Goal: Find specific page/section: Find specific page/section

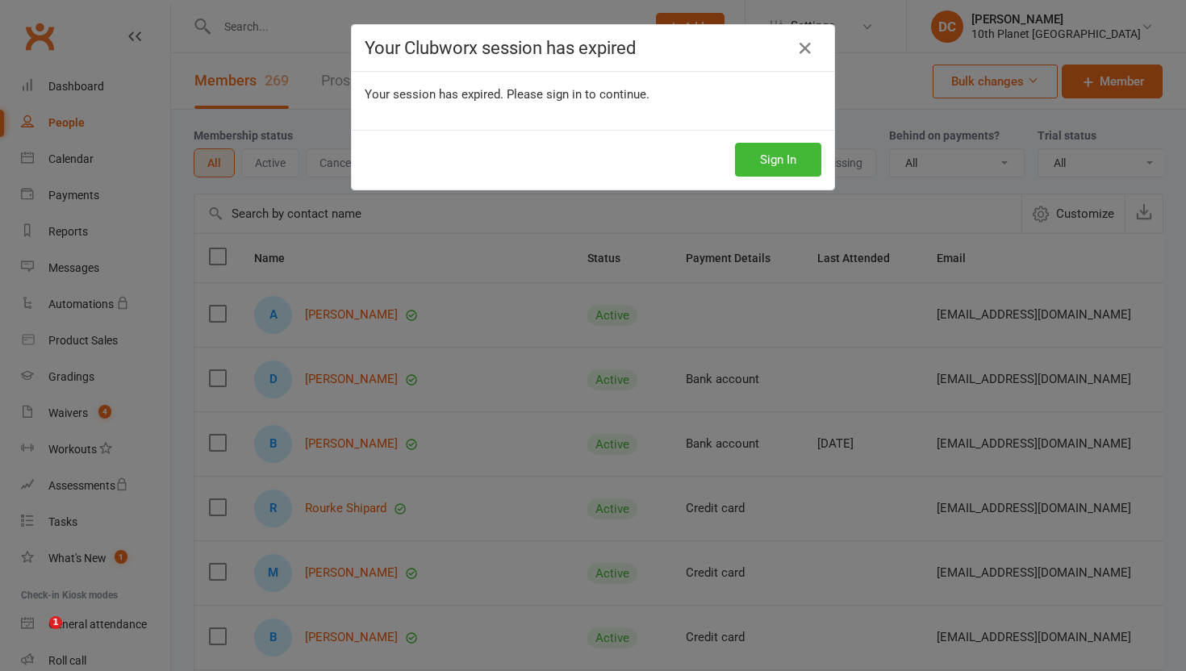
select select "100"
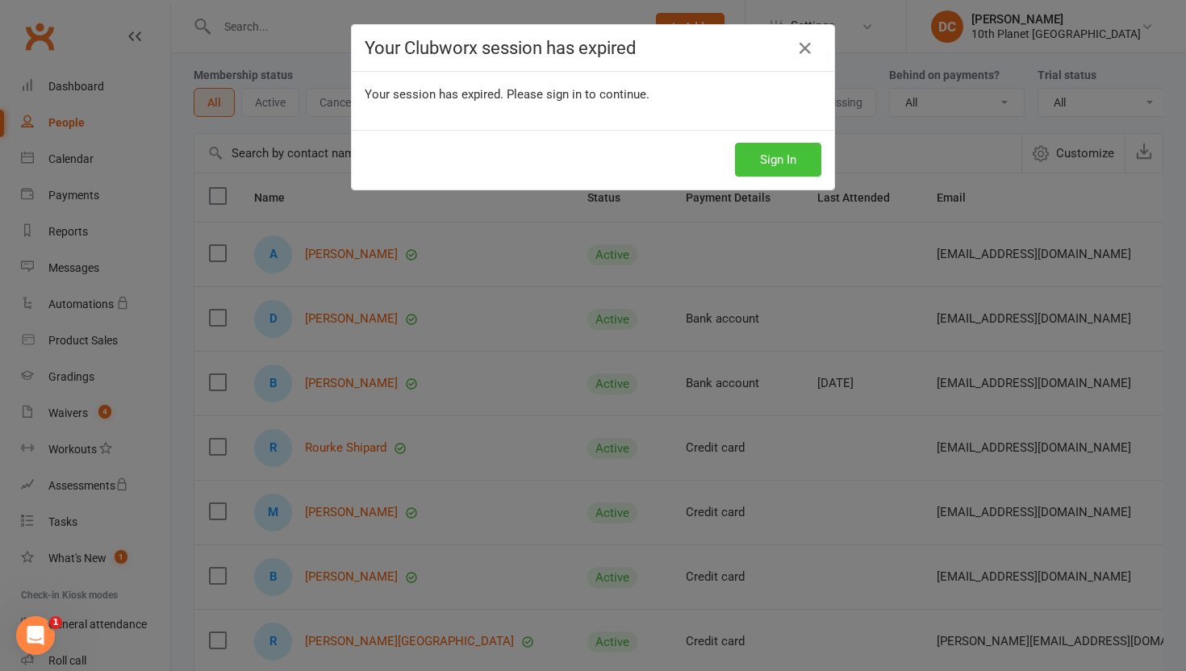
click at [751, 157] on button "Sign In" at bounding box center [778, 160] width 86 height 34
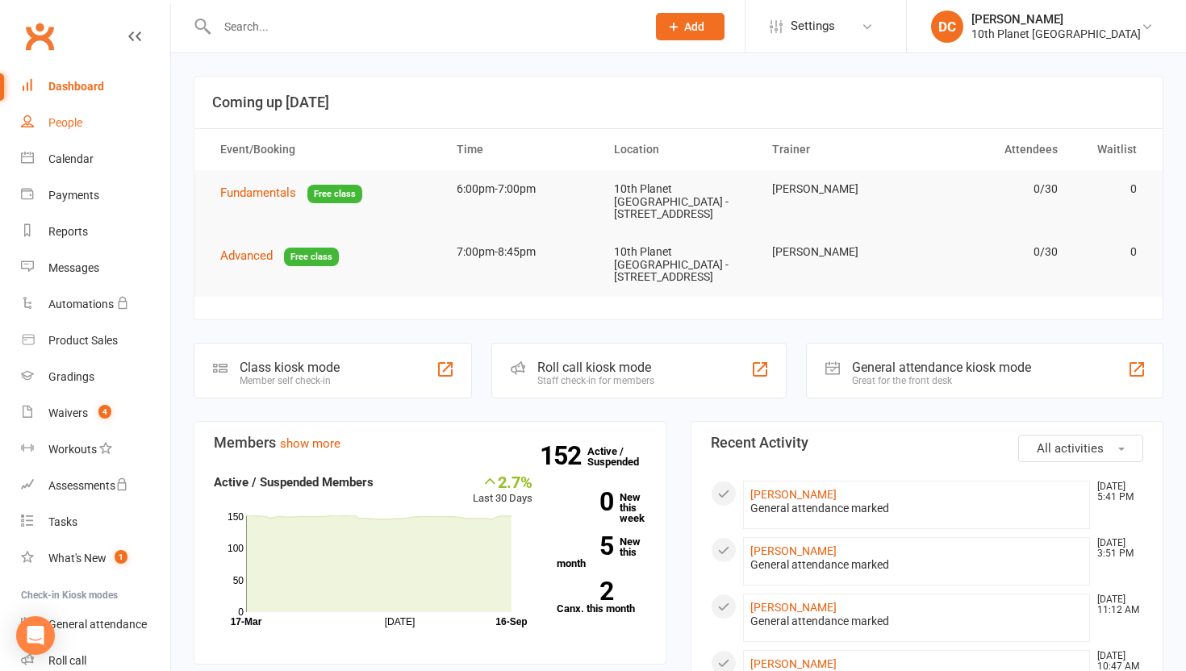
click at [105, 130] on link "People" at bounding box center [95, 123] width 149 height 36
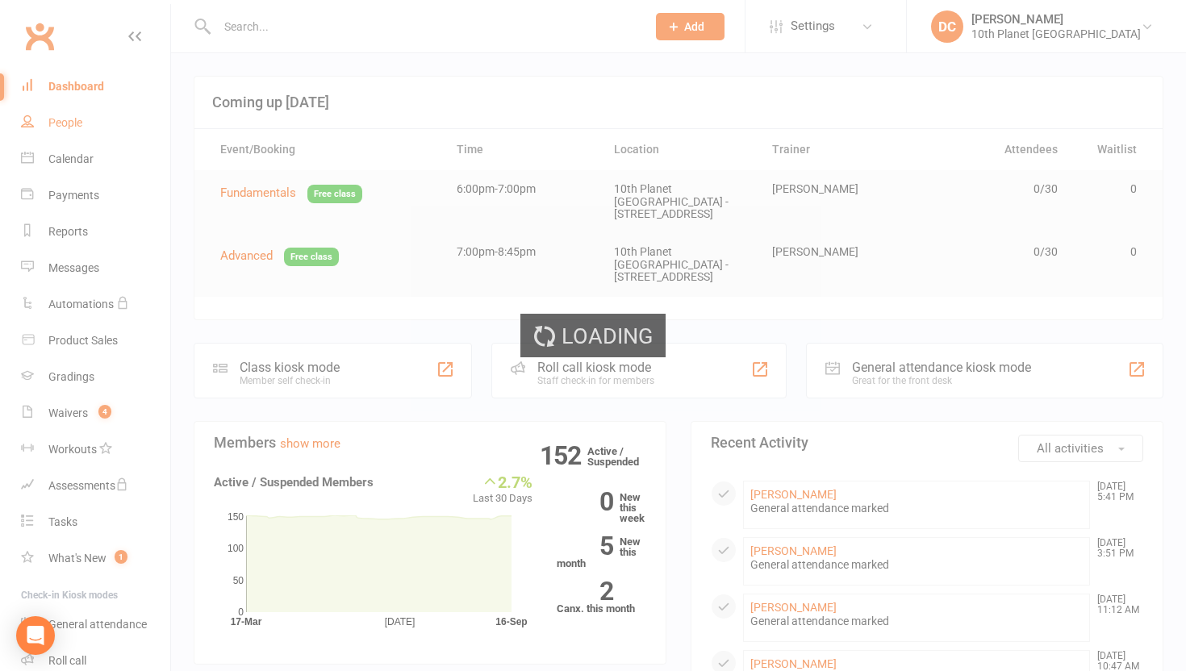
select select "100"
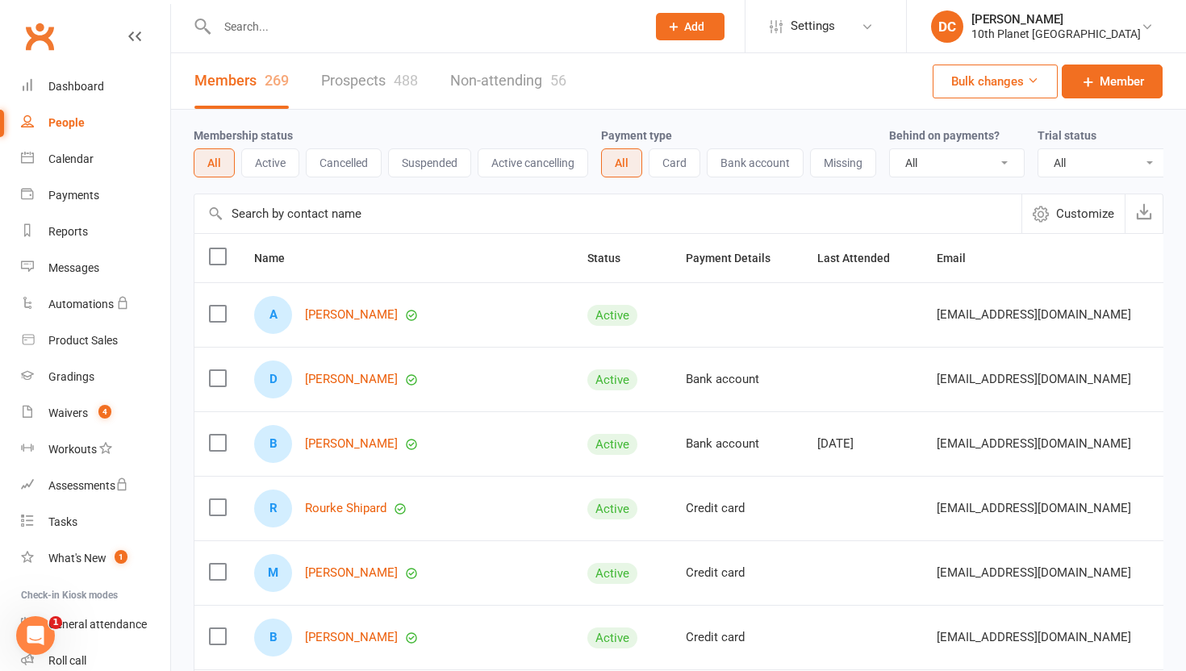
scroll to position [66, 0]
